Goal: Information Seeking & Learning: Learn about a topic

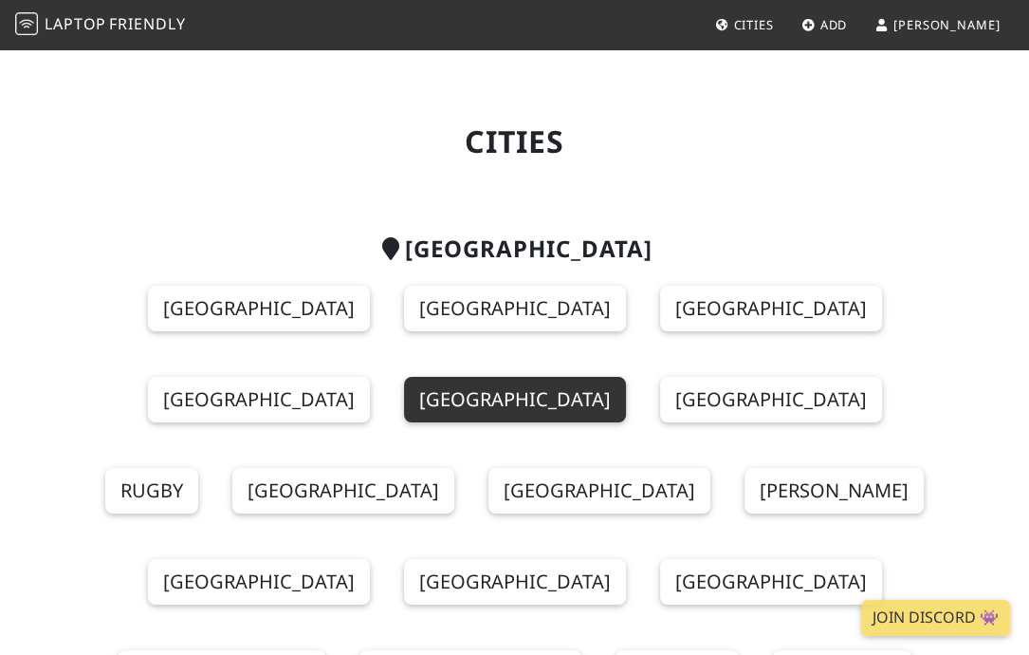
click at [404, 401] on link "[GEOGRAPHIC_DATA]" at bounding box center [515, 400] width 222 height 46
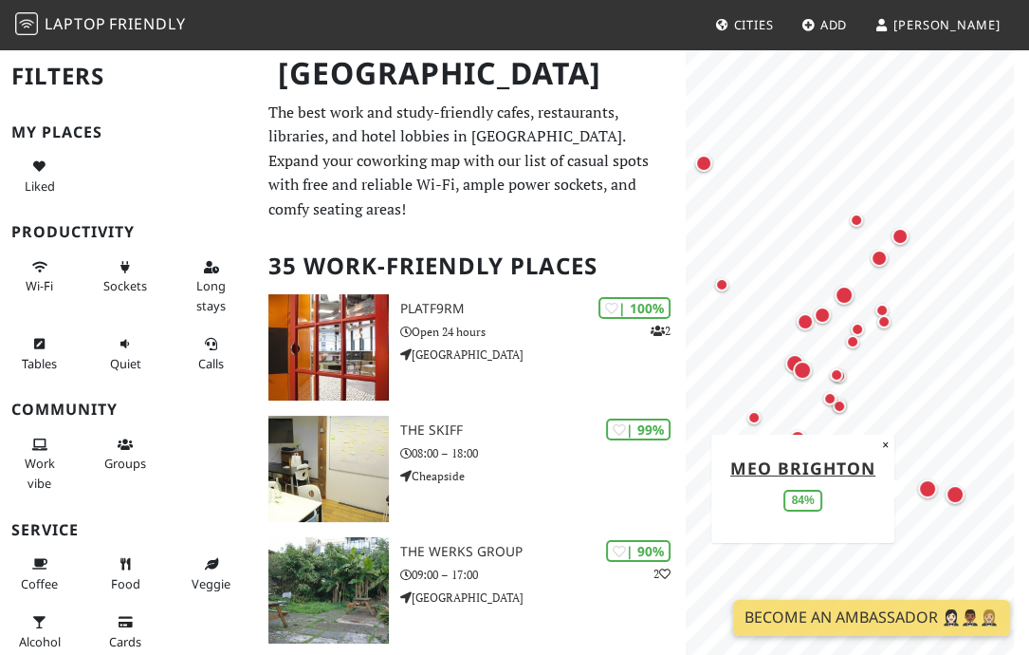
click at [928, 486] on div "Map marker" at bounding box center [927, 488] width 19 height 19
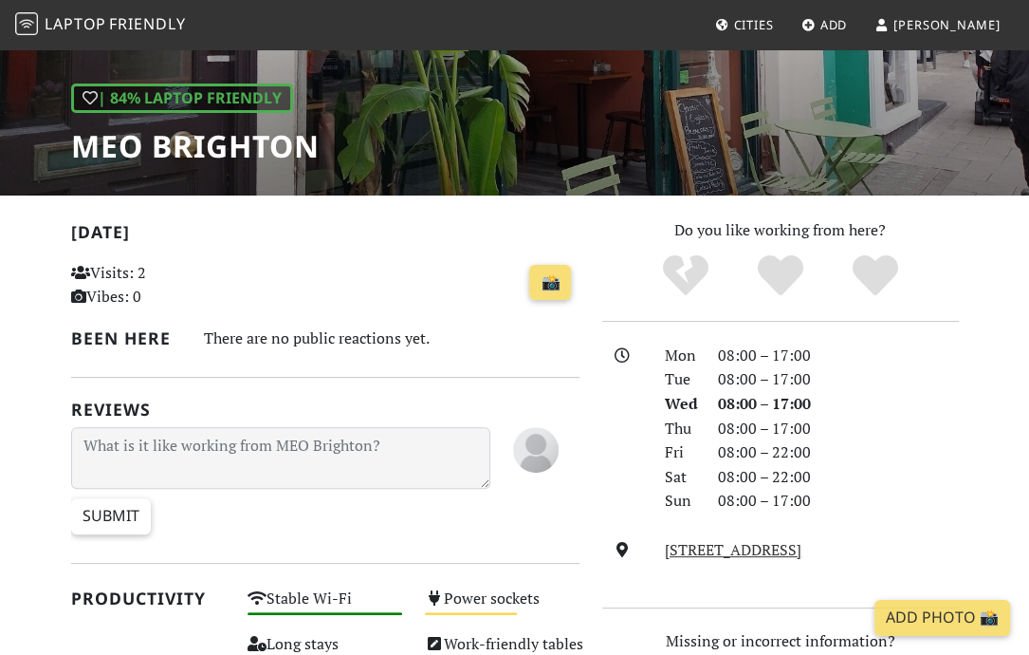
scroll to position [190, 0]
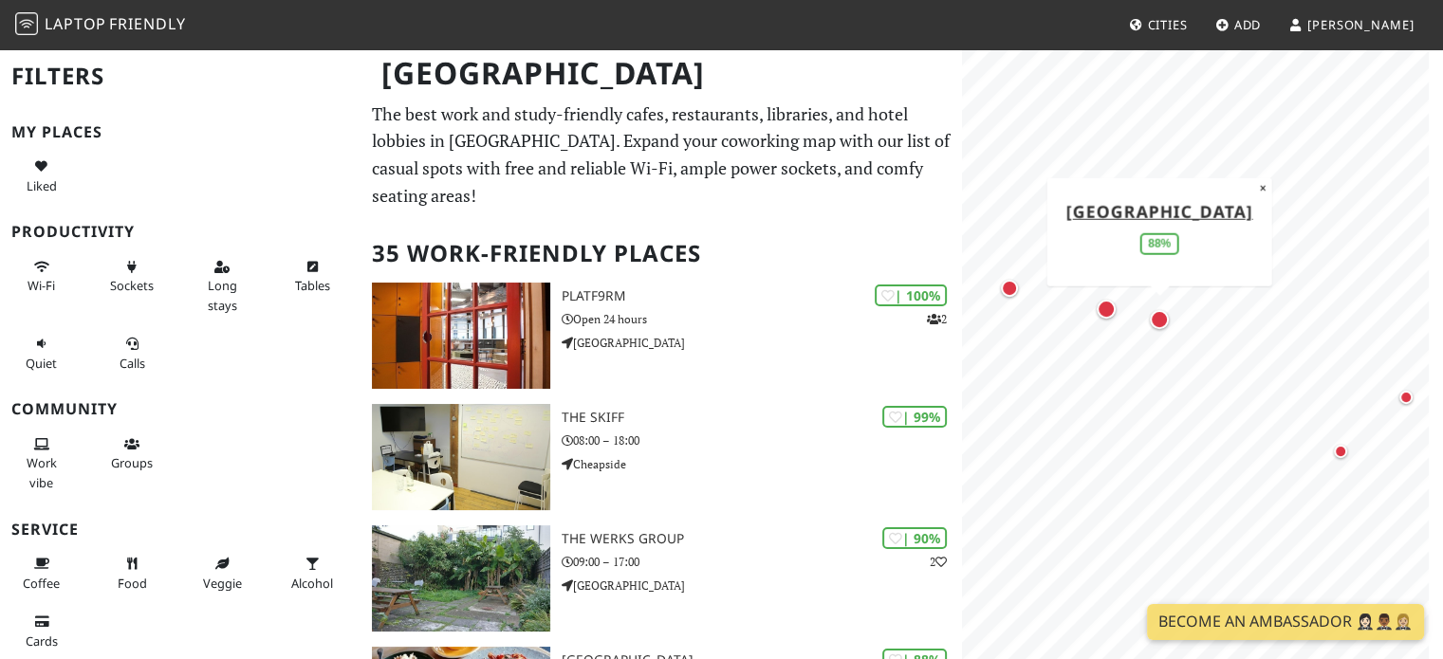
click at [1028, 322] on div "Map marker" at bounding box center [1159, 319] width 19 height 19
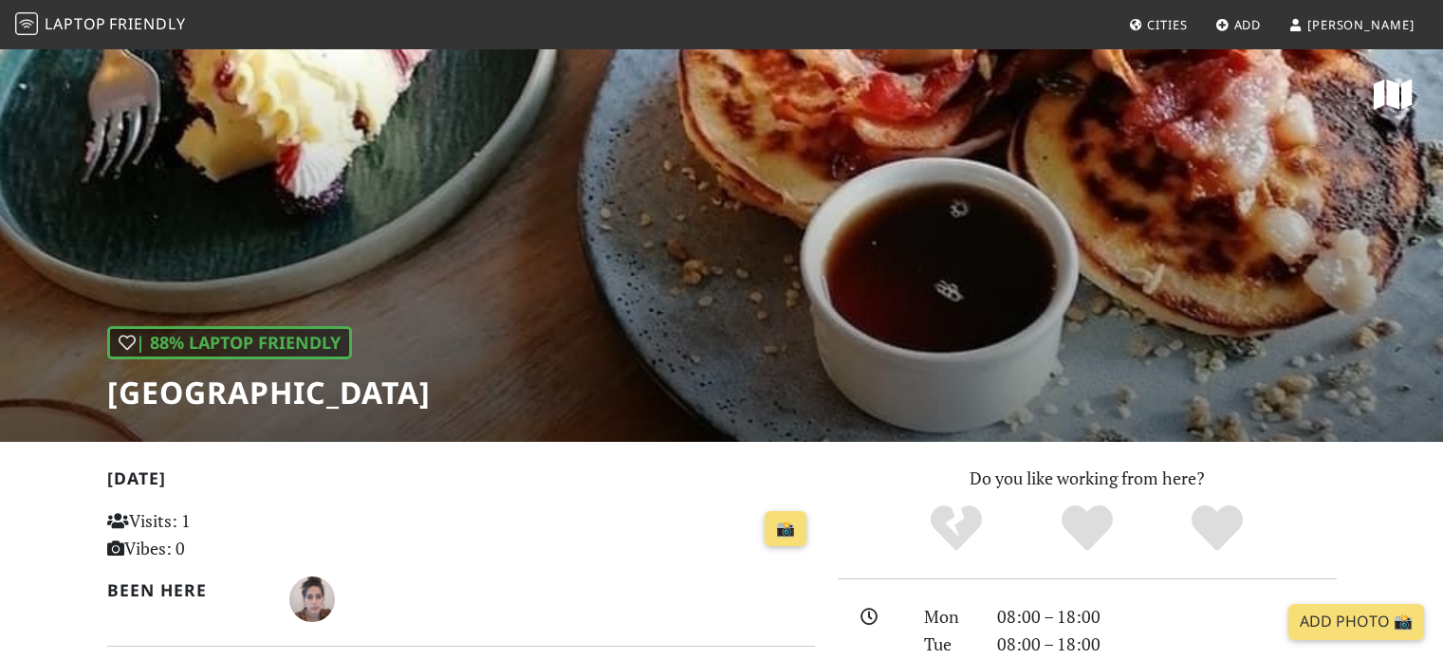
scroll to position [379, 0]
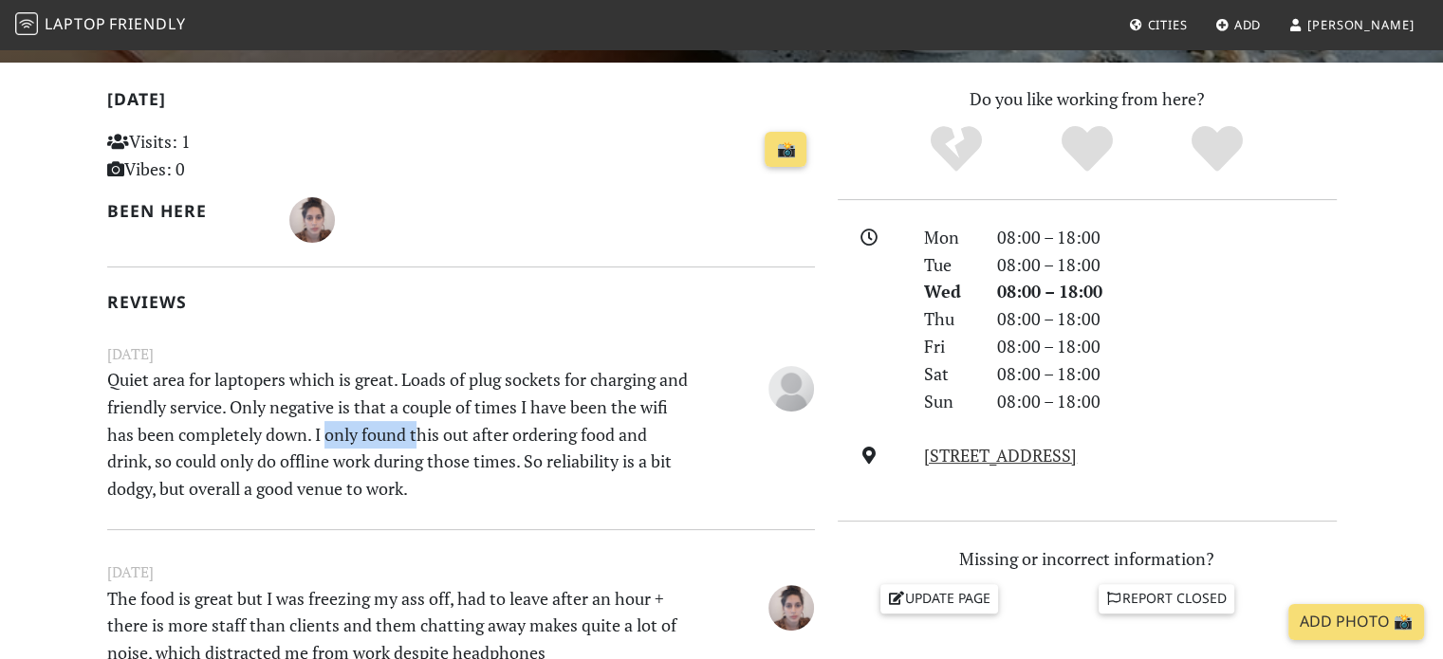
drag, startPoint x: 360, startPoint y: 424, endPoint x: 458, endPoint y: 444, distance: 100.7
click at [458, 445] on p "Quiet area for laptopers which is great. Loads of plug sockets for charging and…" at bounding box center [400, 434] width 609 height 137
click at [458, 444] on p "Quiet area for laptopers which is great. Loads of plug sockets for charging and…" at bounding box center [400, 434] width 609 height 137
click at [350, 439] on p "Quiet area for laptopers which is great. Loads of plug sockets for charging and…" at bounding box center [400, 434] width 609 height 137
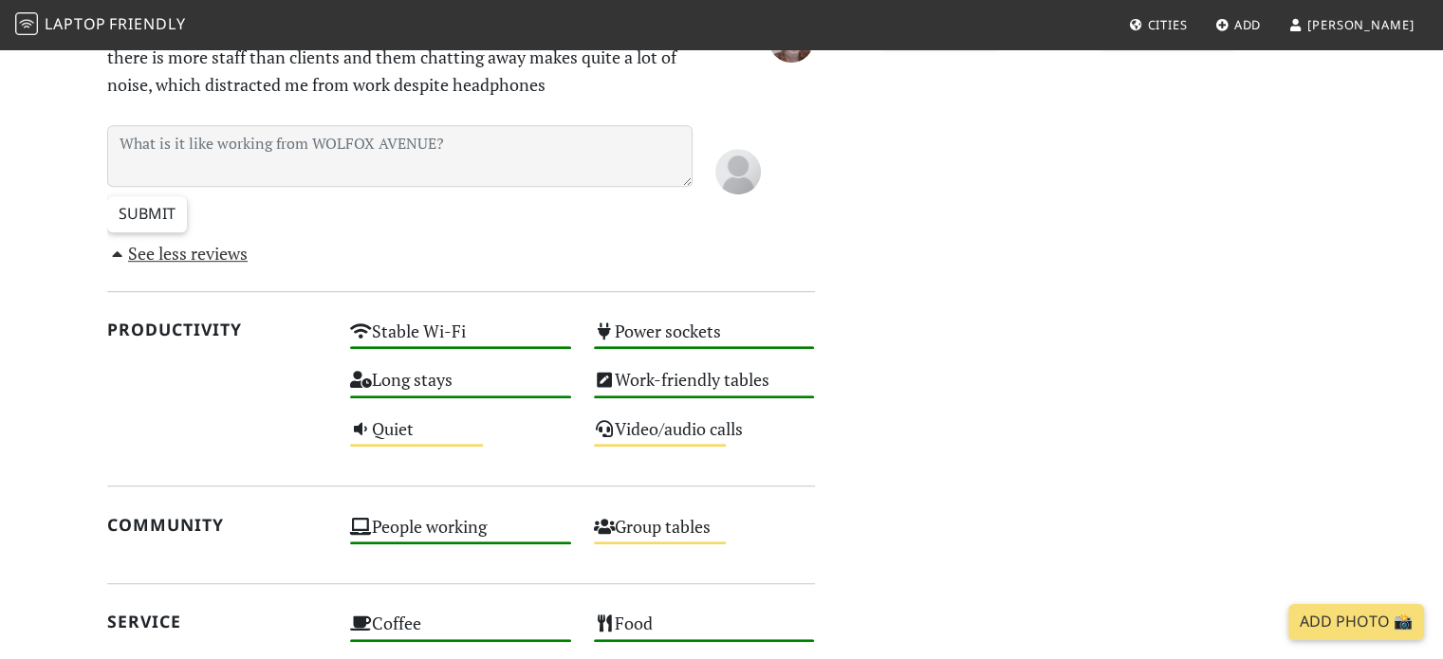
scroll to position [949, 0]
